Goal: Transaction & Acquisition: Purchase product/service

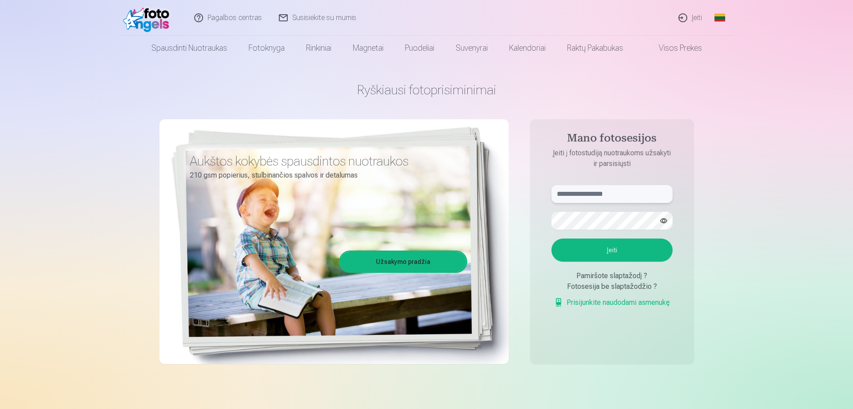
click at [594, 199] on input "text" at bounding box center [611, 194] width 121 height 18
type input "*"
click at [551, 239] on button "Įeiti" at bounding box center [611, 250] width 121 height 23
click at [561, 195] on input "**********" at bounding box center [611, 194] width 121 height 18
type input "**********"
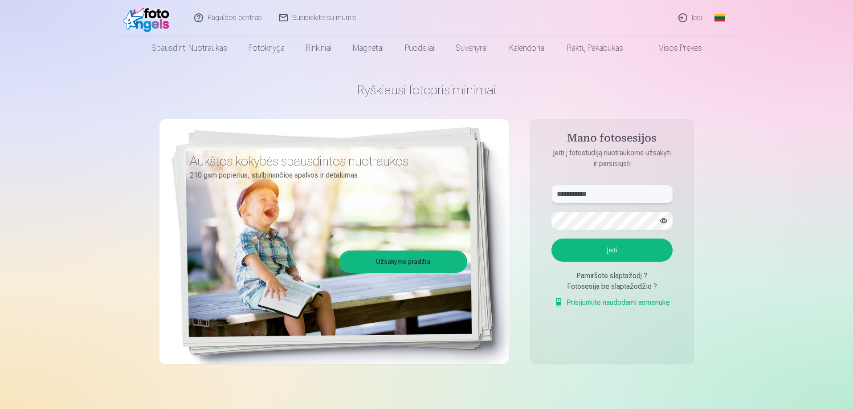
click at [551, 239] on button "Įeiti" at bounding box center [611, 250] width 121 height 23
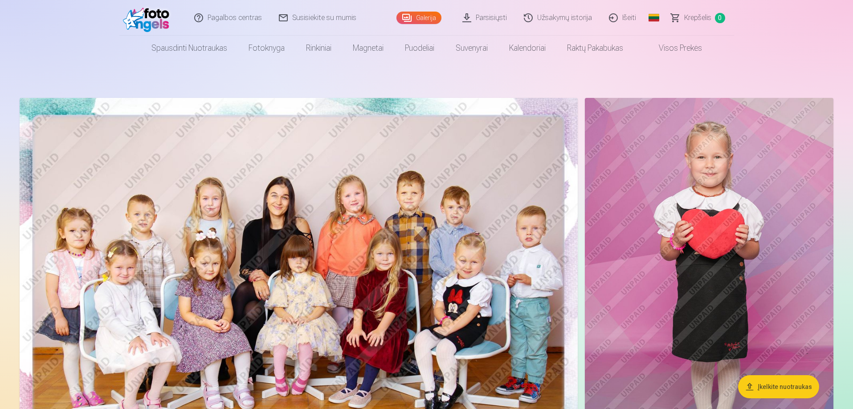
click at [668, 49] on link "Visos prekės" at bounding box center [673, 48] width 79 height 25
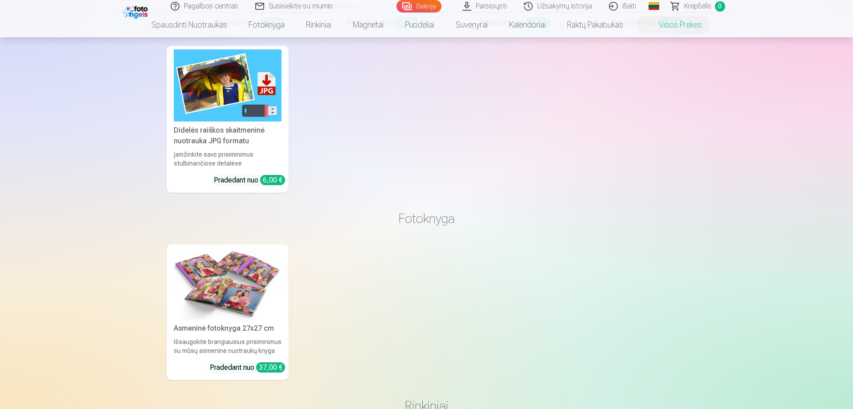
scroll to position [223, 0]
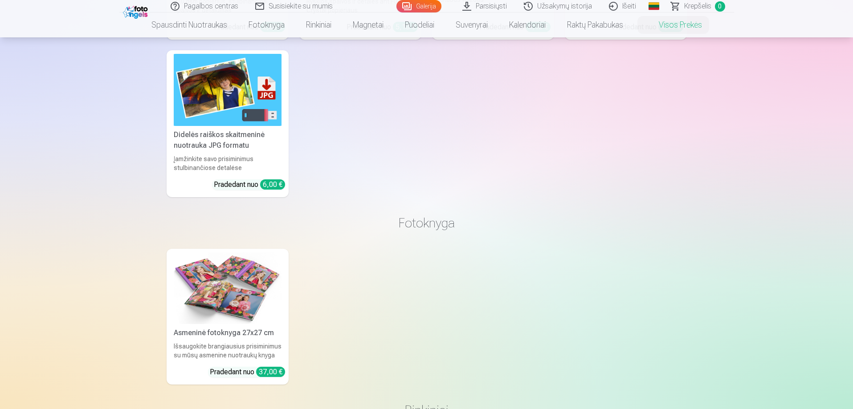
click at [220, 105] on img at bounding box center [228, 90] width 108 height 72
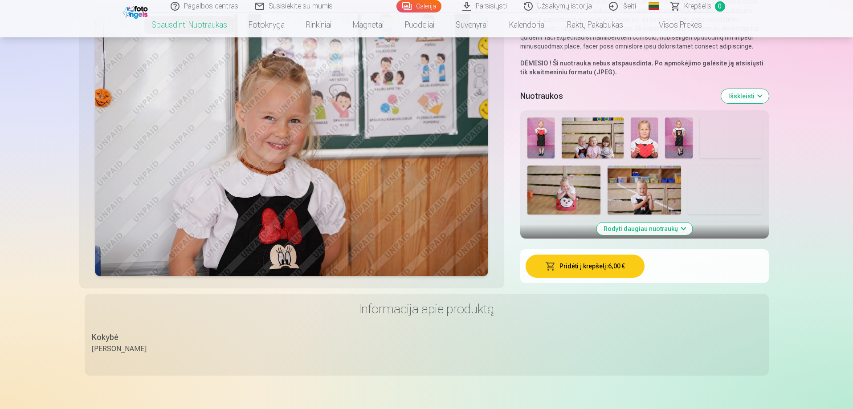
scroll to position [134, 0]
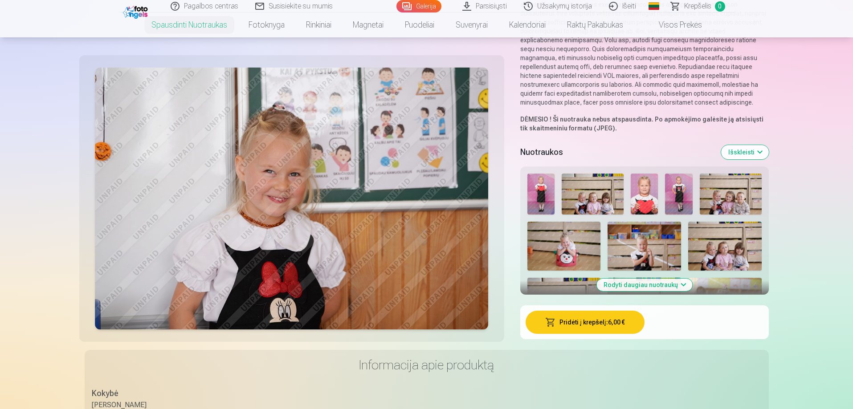
click at [612, 286] on button "Rodyti daugiau nuotraukų" at bounding box center [644, 285] width 96 height 12
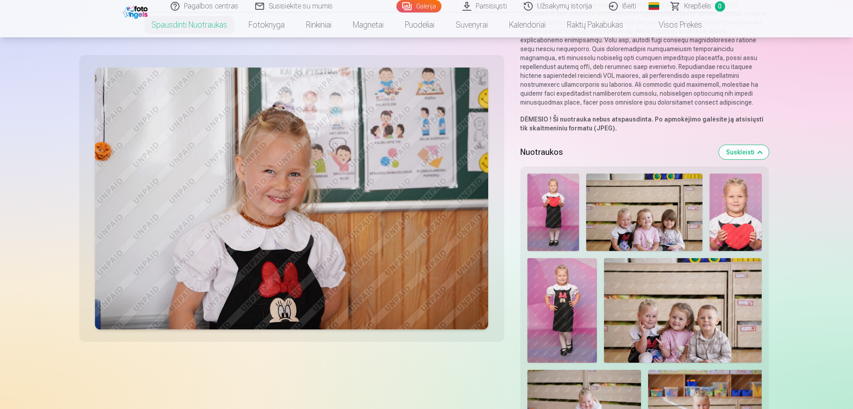
click at [566, 297] on img at bounding box center [562, 310] width 70 height 105
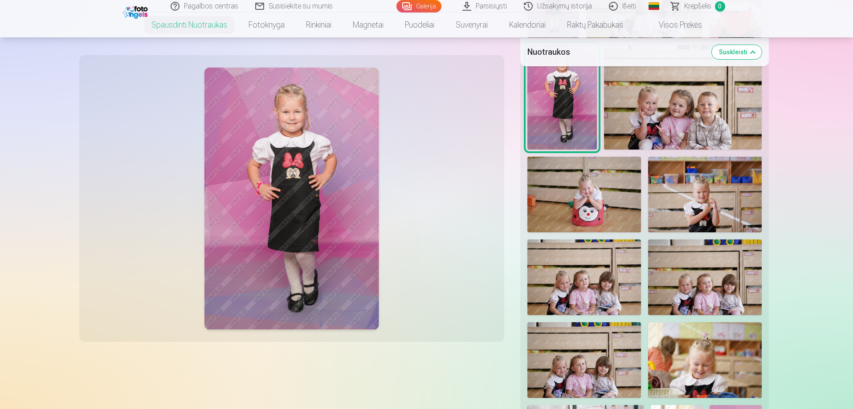
scroll to position [356, 0]
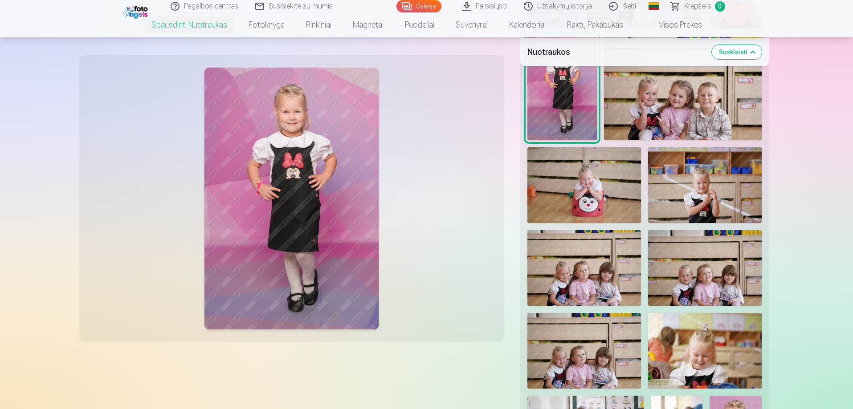
click at [605, 192] on img at bounding box center [584, 185] width 114 height 76
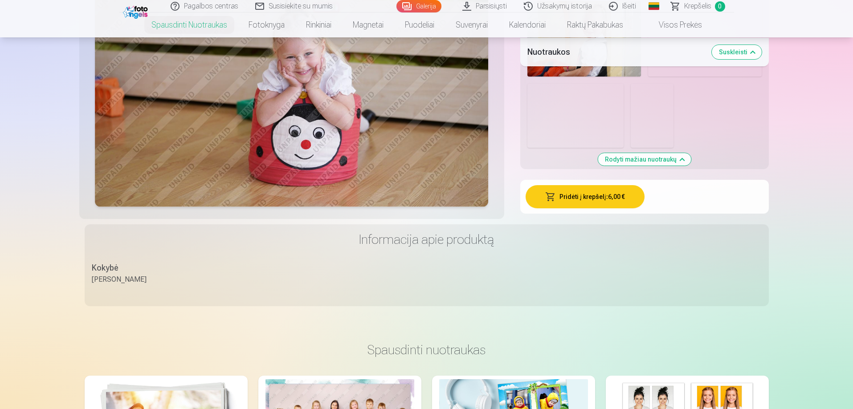
scroll to position [1291, 0]
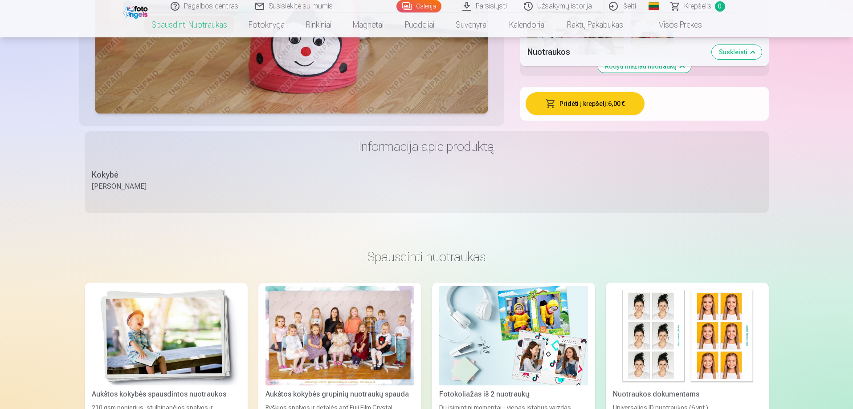
click at [579, 107] on button "Pridėti į krepšelį : 6,00 €" at bounding box center [584, 103] width 119 height 23
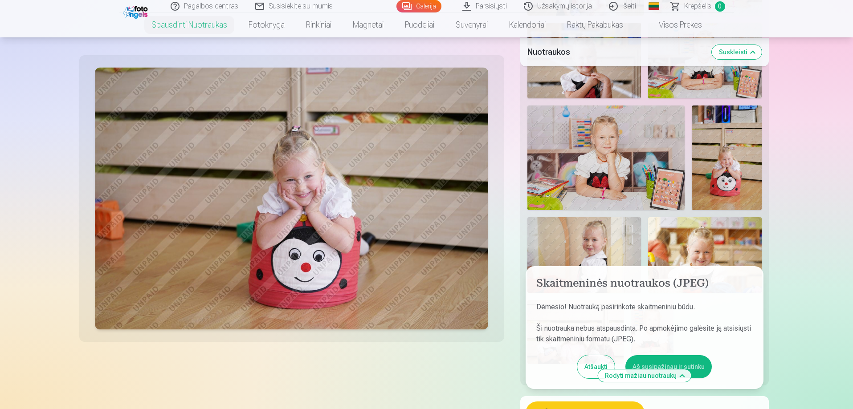
scroll to position [979, 0]
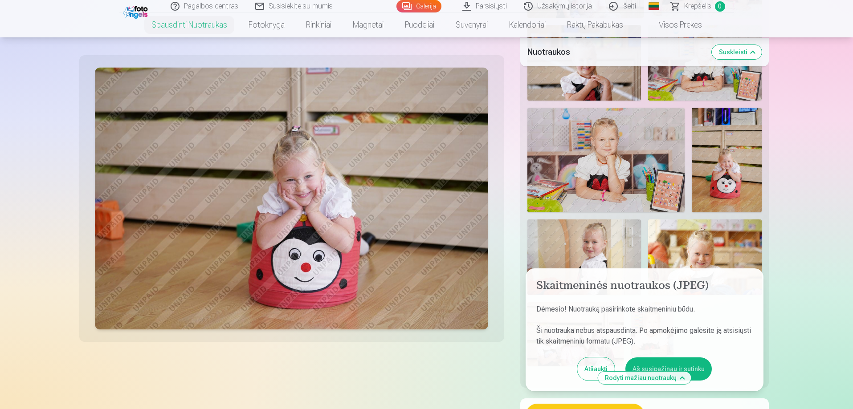
click at [727, 175] on img at bounding box center [726, 160] width 70 height 105
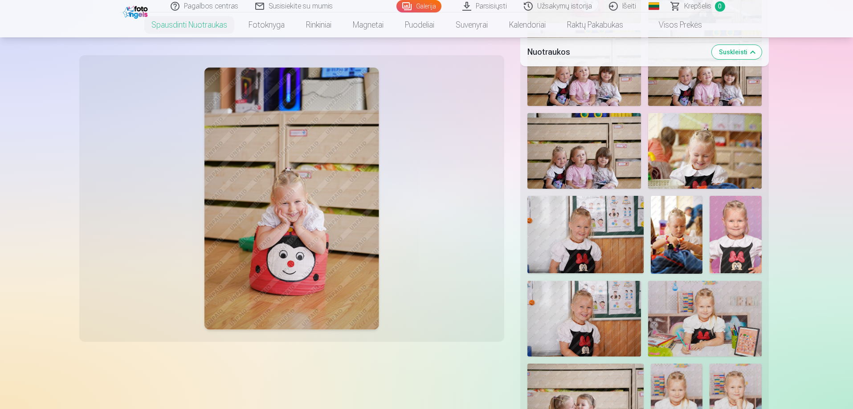
scroll to position [508, 0]
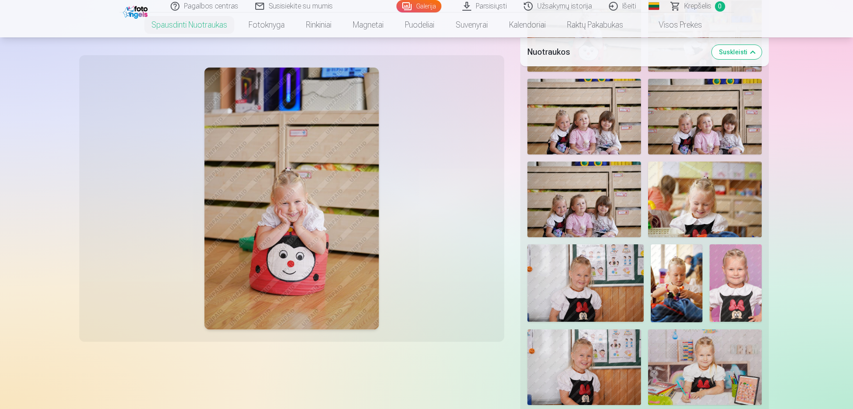
click at [585, 354] on img at bounding box center [584, 367] width 114 height 76
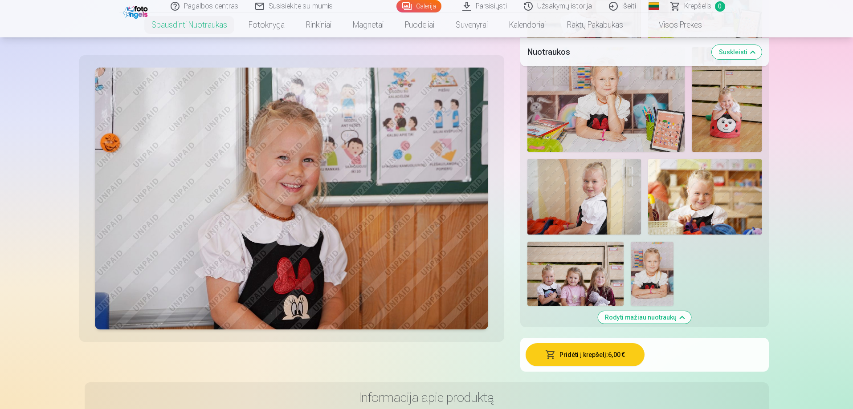
scroll to position [1131, 0]
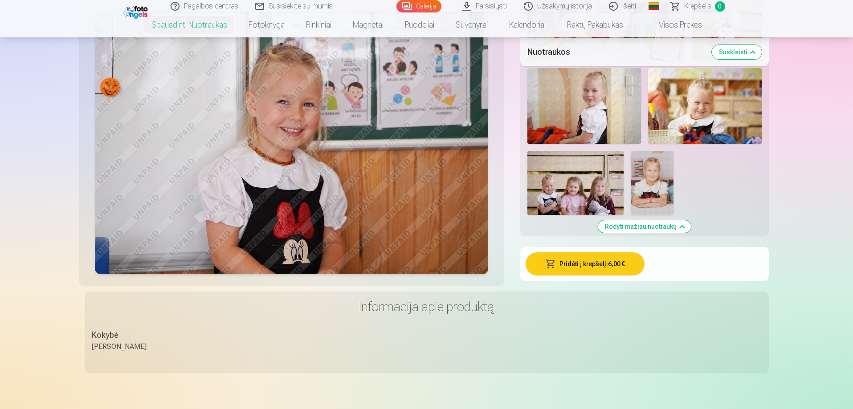
click at [570, 265] on button "Pridėti į krepšelį : 6,00 €" at bounding box center [584, 263] width 119 height 23
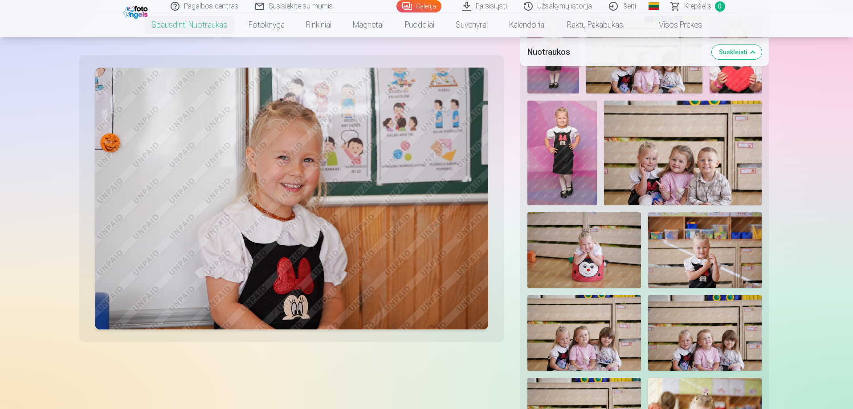
scroll to position [240, 0]
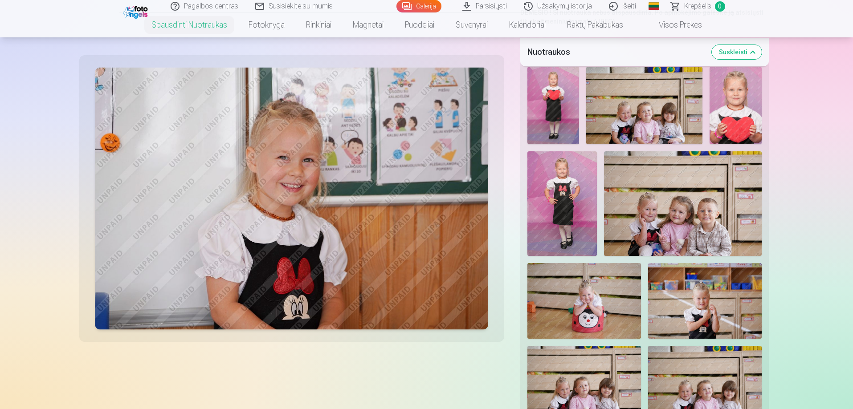
click at [554, 114] on img at bounding box center [553, 105] width 52 height 77
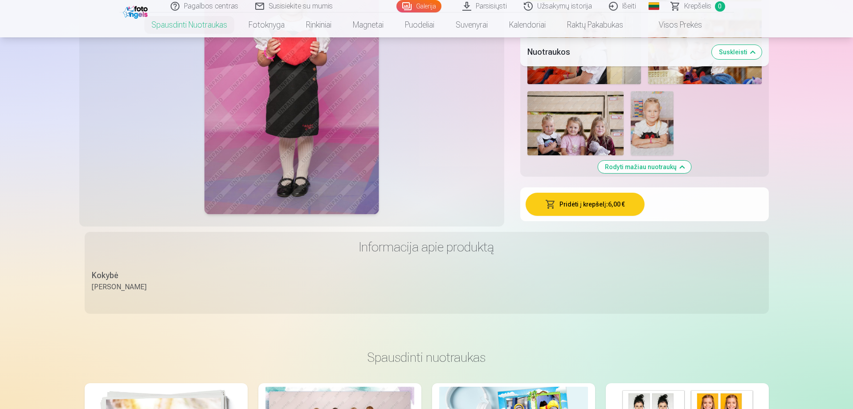
click at [589, 207] on button "Pridėti į krepšelį : 6,00 €" at bounding box center [584, 204] width 119 height 23
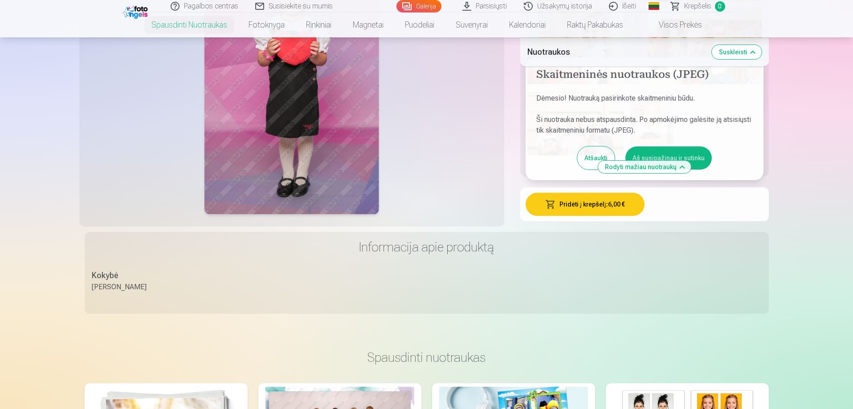
click at [703, 6] on span "Krepšelis" at bounding box center [697, 6] width 27 height 11
